Goal: Task Accomplishment & Management: Complete application form

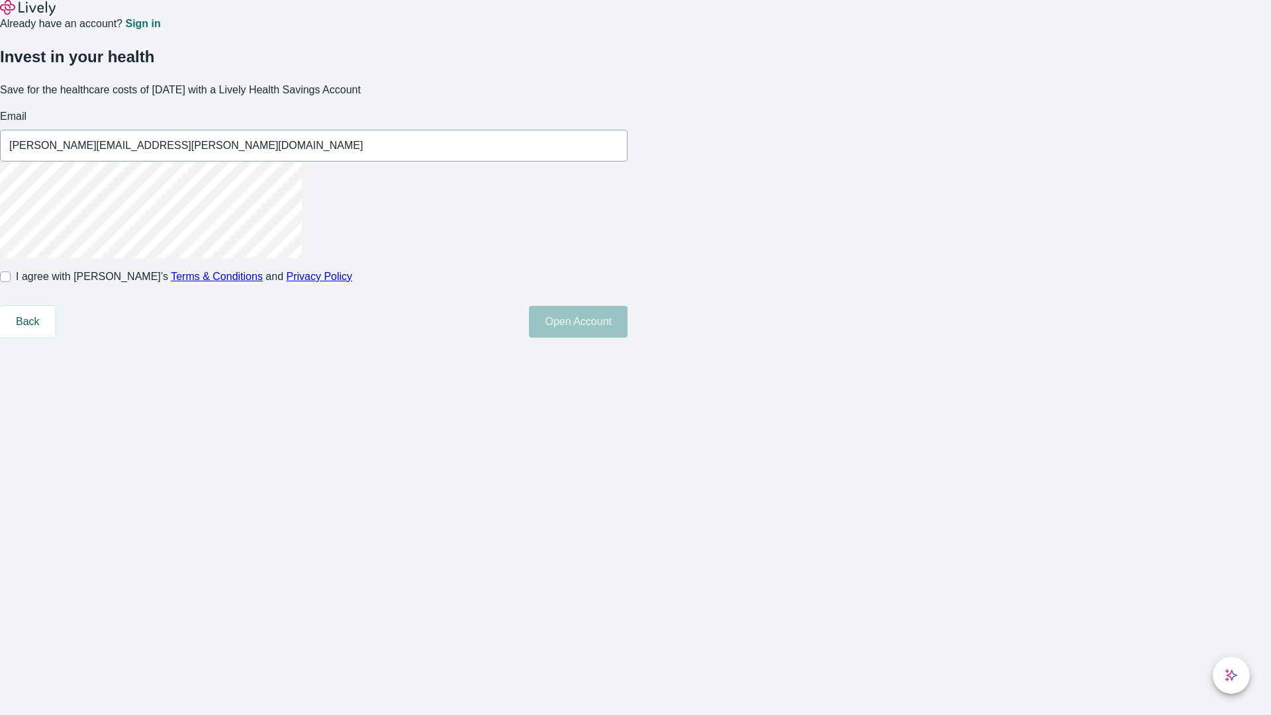
click at [11, 282] on input "I agree with Lively’s Terms & Conditions and Privacy Policy" at bounding box center [5, 276] width 11 height 11
checkbox input "true"
click at [628, 338] on button "Open Account" at bounding box center [578, 322] width 99 height 32
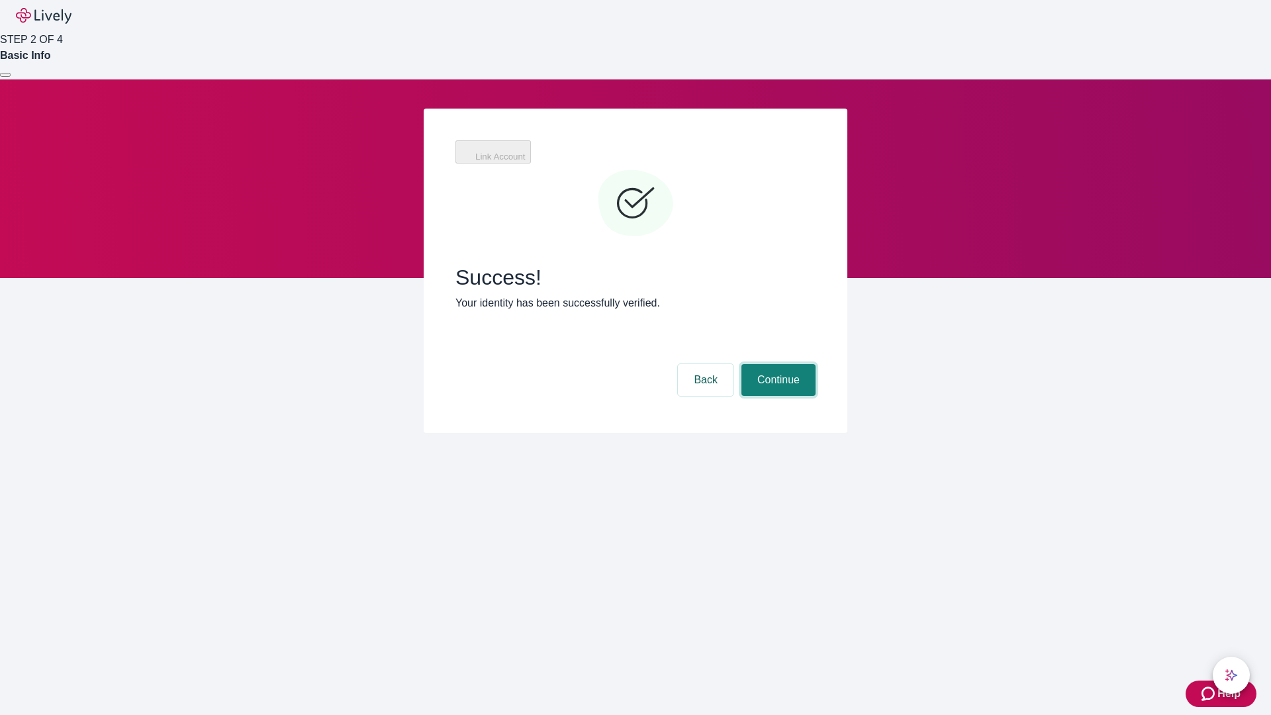
click at [777, 364] on button "Continue" at bounding box center [778, 380] width 74 height 32
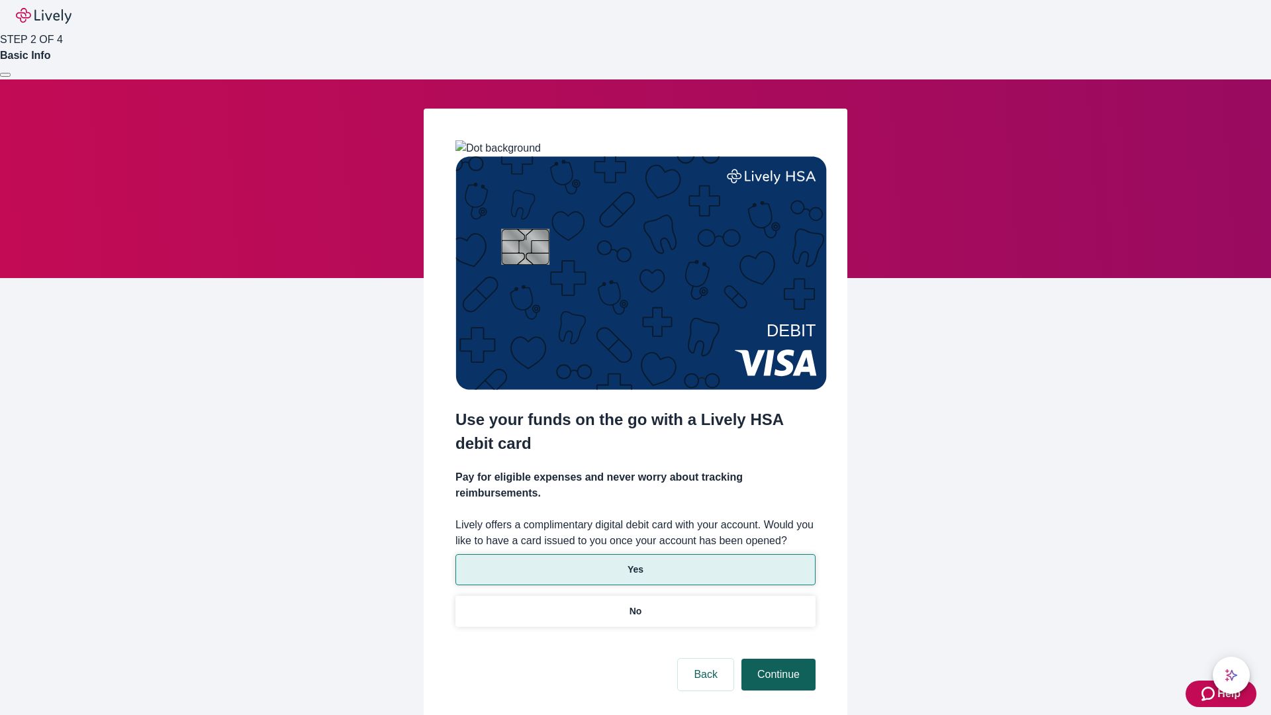
click at [635, 563] on p "Yes" at bounding box center [636, 570] width 16 height 14
click at [777, 659] on button "Continue" at bounding box center [778, 675] width 74 height 32
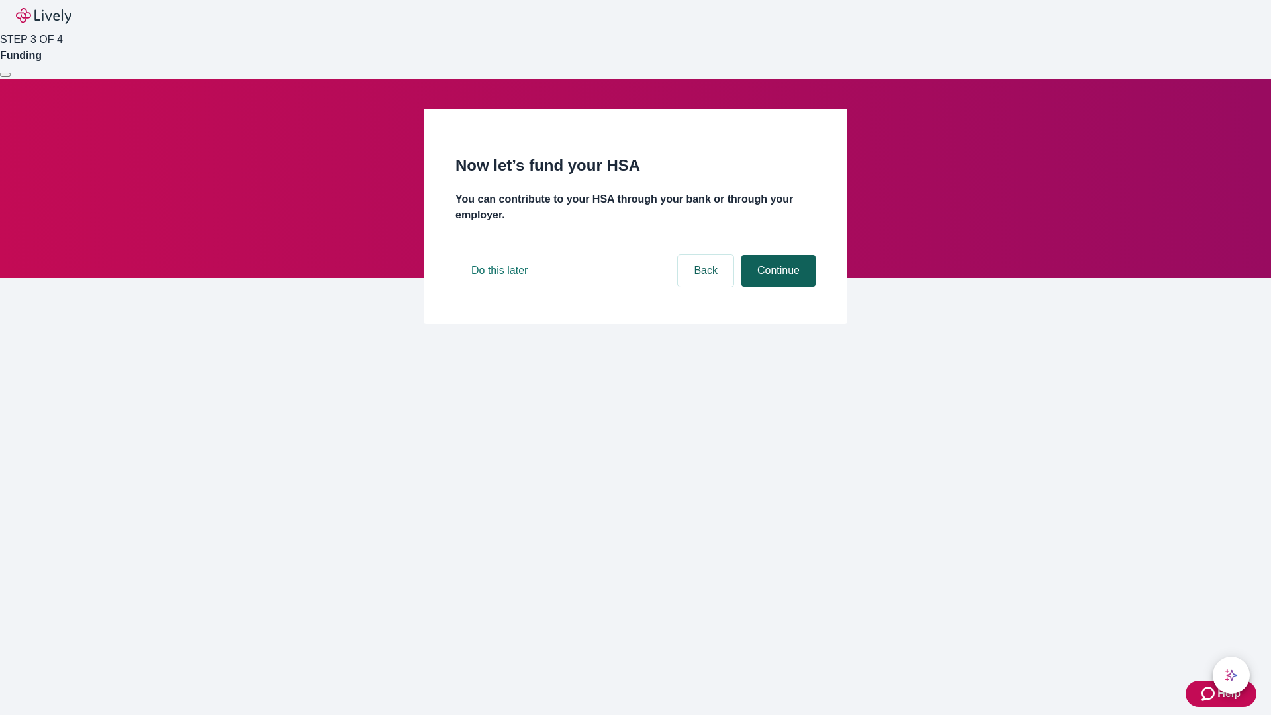
click at [777, 287] on button "Continue" at bounding box center [778, 271] width 74 height 32
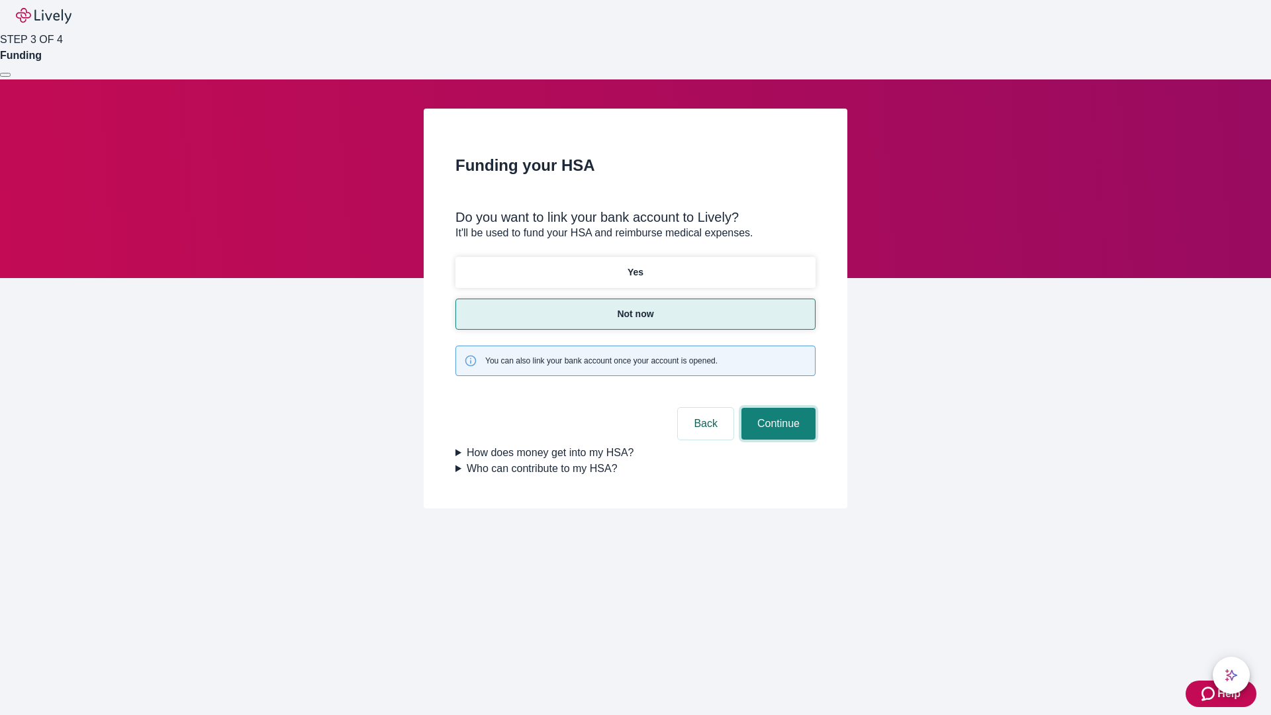
click at [777, 408] on button "Continue" at bounding box center [778, 424] width 74 height 32
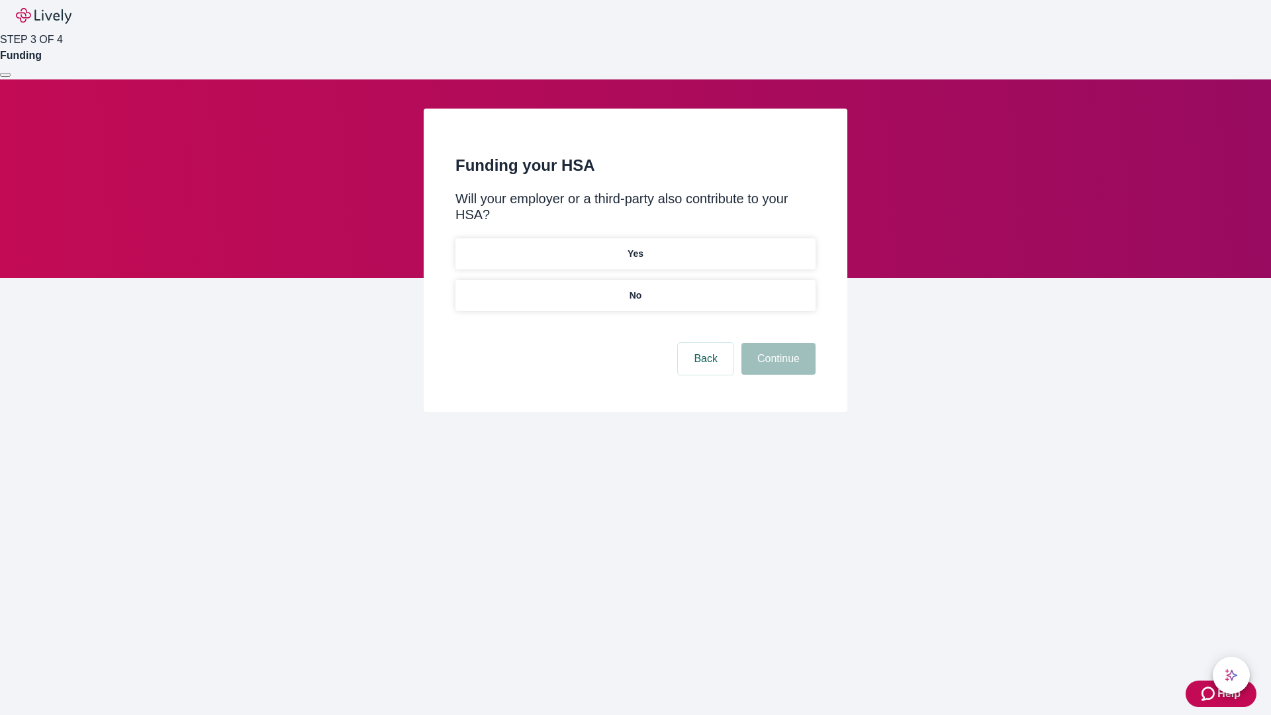
click at [635, 289] on p "No" at bounding box center [636, 296] width 13 height 14
click at [777, 343] on button "Continue" at bounding box center [778, 359] width 74 height 32
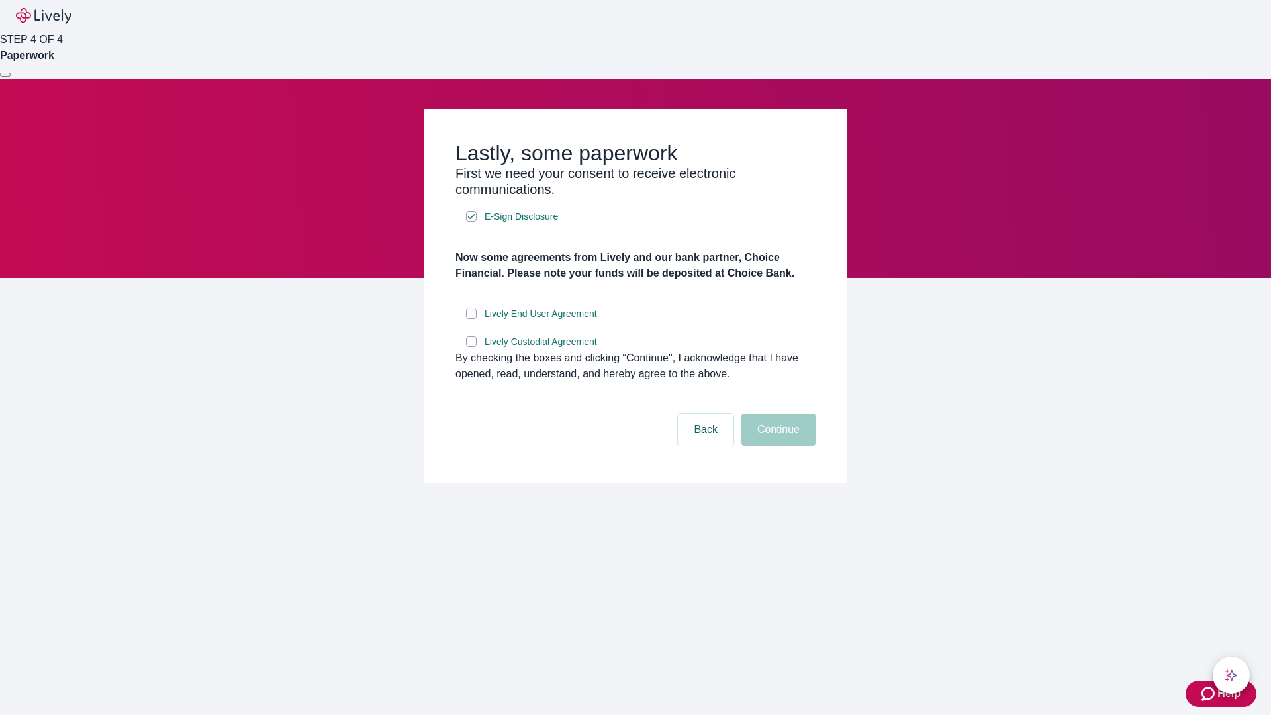
click at [471, 319] on input "Lively End User Agreement" at bounding box center [471, 313] width 11 height 11
checkbox input "true"
click at [471, 347] on input "Lively Custodial Agreement" at bounding box center [471, 341] width 11 height 11
checkbox input "true"
click at [777, 446] on button "Continue" at bounding box center [778, 430] width 74 height 32
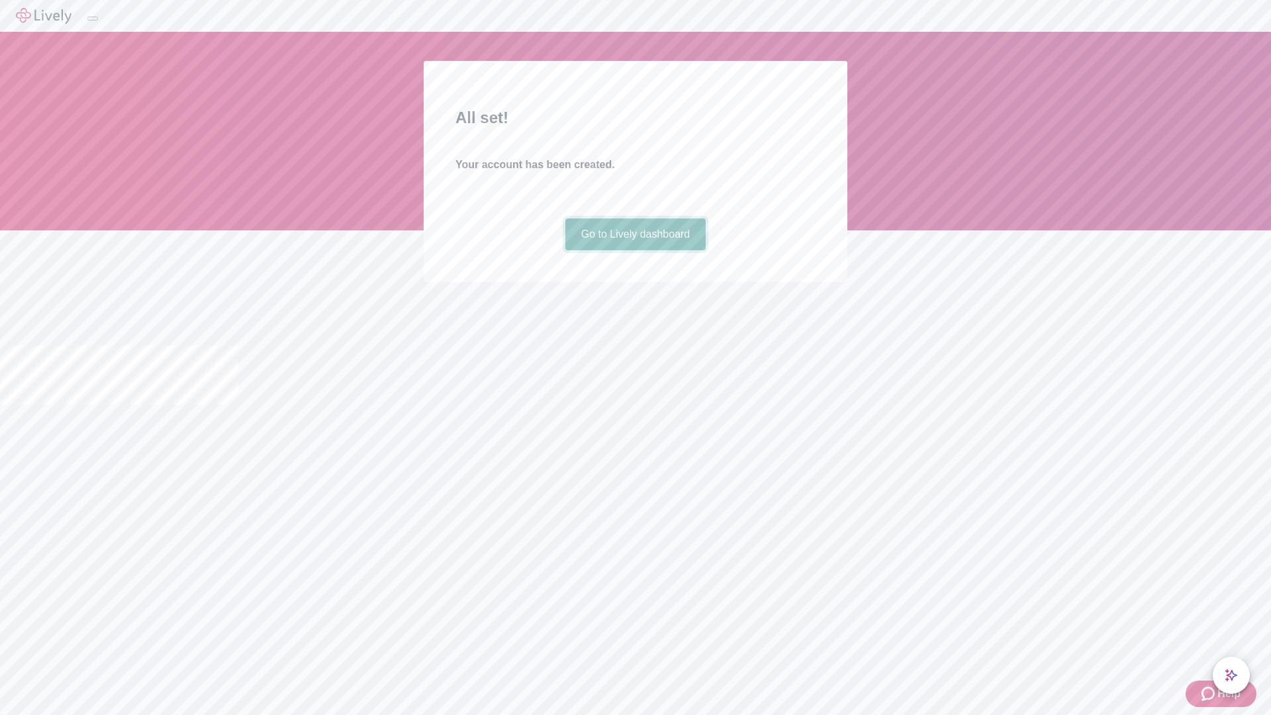
click at [635, 250] on link "Go to Lively dashboard" at bounding box center [635, 234] width 141 height 32
